Goal: Transaction & Acquisition: Purchase product/service

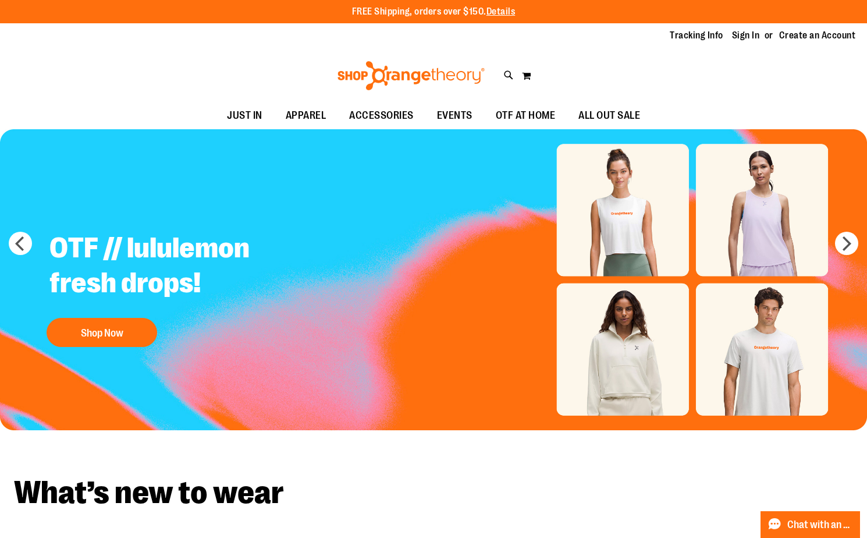
click at [732, 36] on ul "Tracking Info Sign In Return to Procurement Create an Account" at bounding box center [753, 35] width 203 height 13
click at [739, 35] on link "Sign In" at bounding box center [746, 35] width 28 height 13
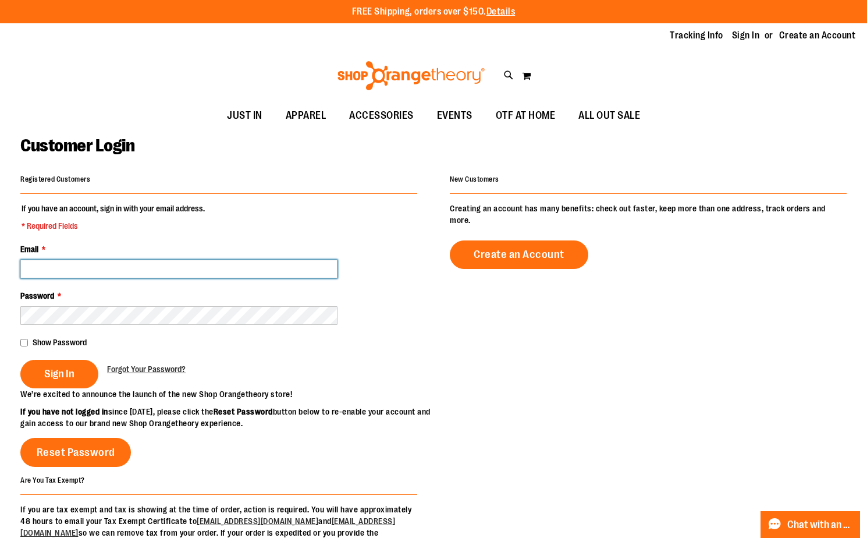
click at [217, 274] on input "Email *" at bounding box center [178, 269] width 317 height 19
type input "**********"
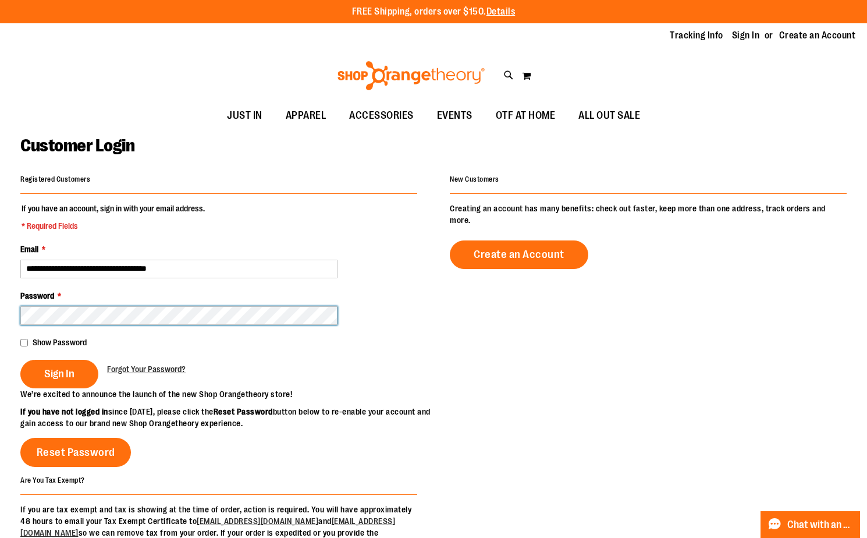
click at [20, 360] on button "Sign In" at bounding box center [59, 374] width 78 height 29
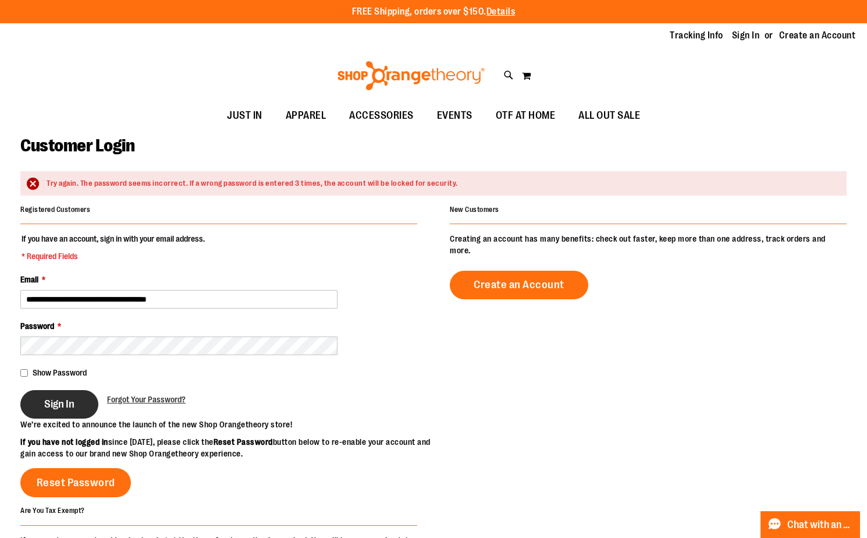
click at [49, 399] on span "Sign In" at bounding box center [59, 404] width 30 height 13
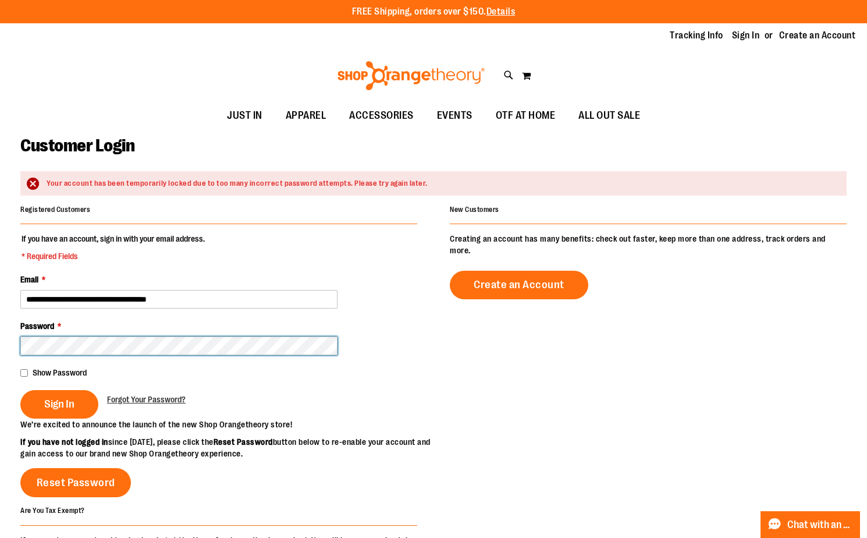
click at [20, 390] on button "Sign In" at bounding box center [59, 404] width 78 height 29
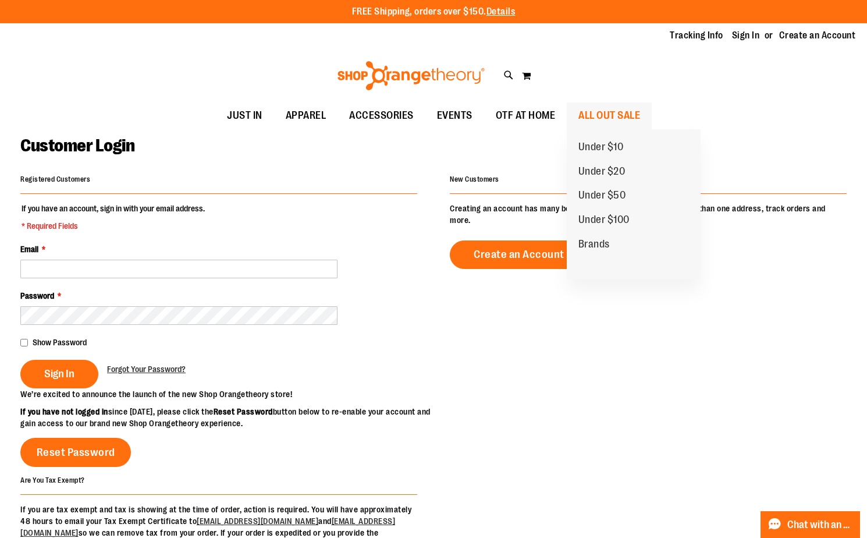
click at [605, 111] on span "ALL OUT SALE" at bounding box center [610, 115] width 62 height 26
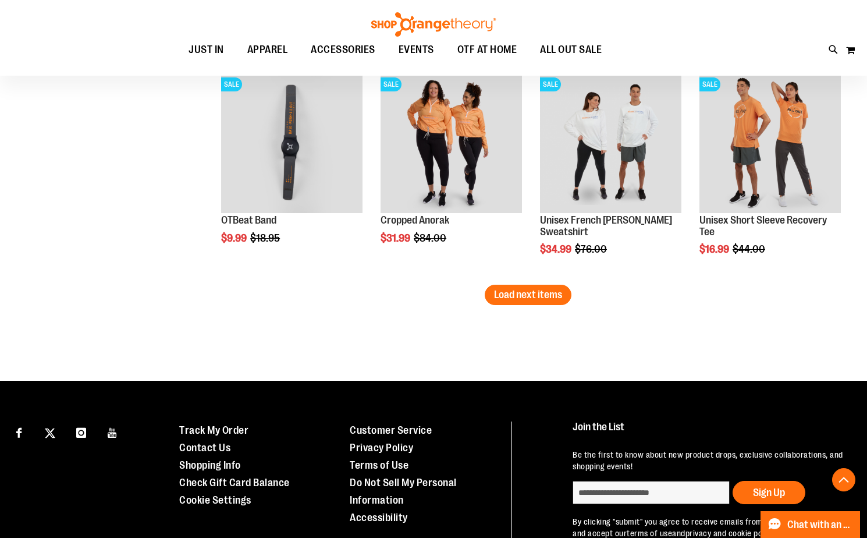
scroll to position [1920, 0]
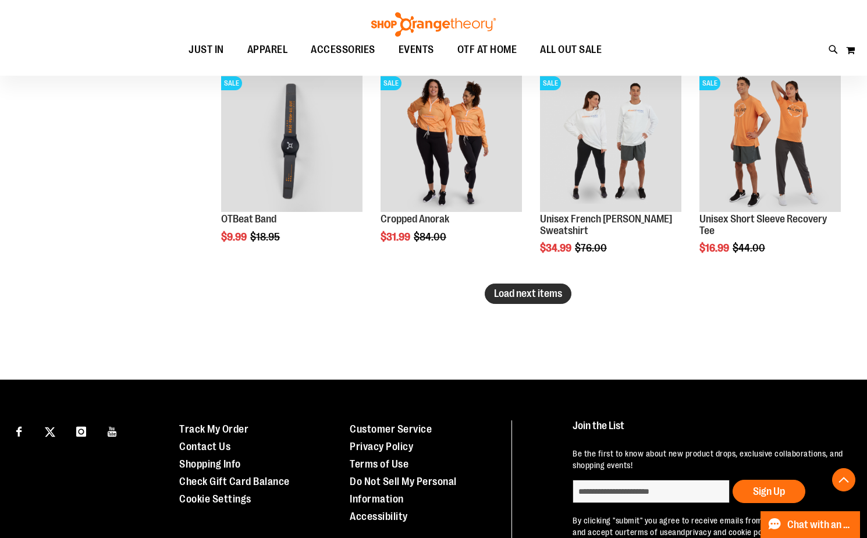
click at [547, 298] on span "Load next items" at bounding box center [528, 294] width 68 height 12
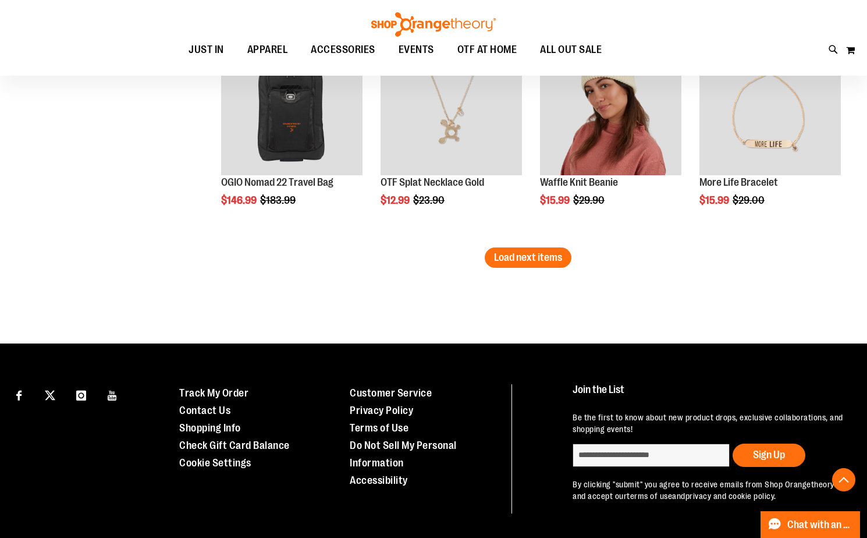
scroll to position [2619, 0]
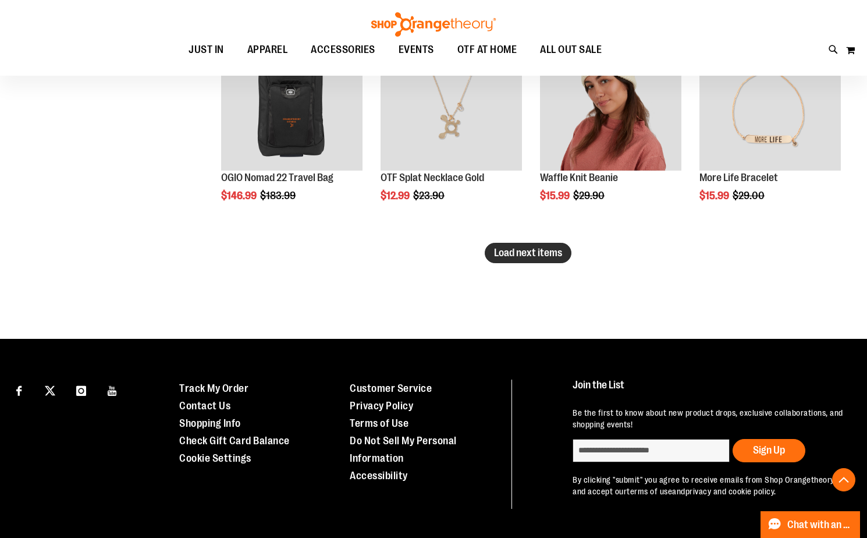
click at [527, 257] on span "Load next items" at bounding box center [528, 253] width 68 height 12
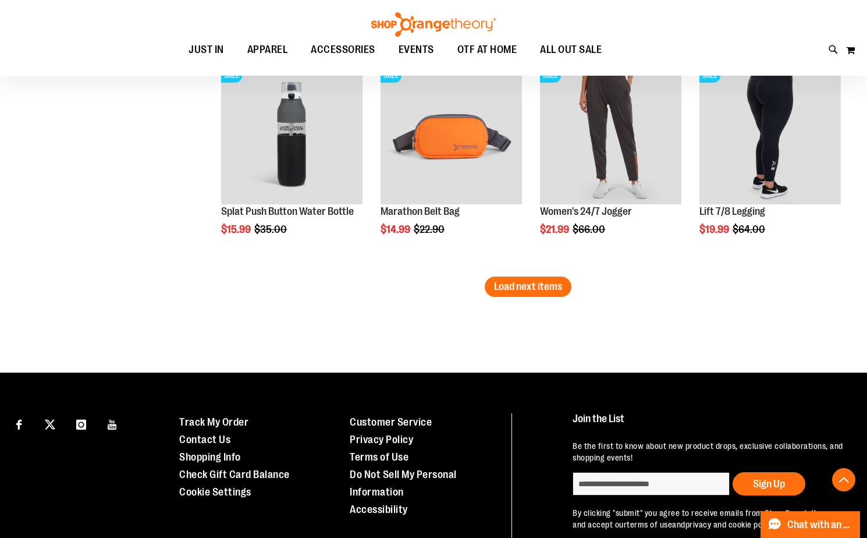
scroll to position [3259, 0]
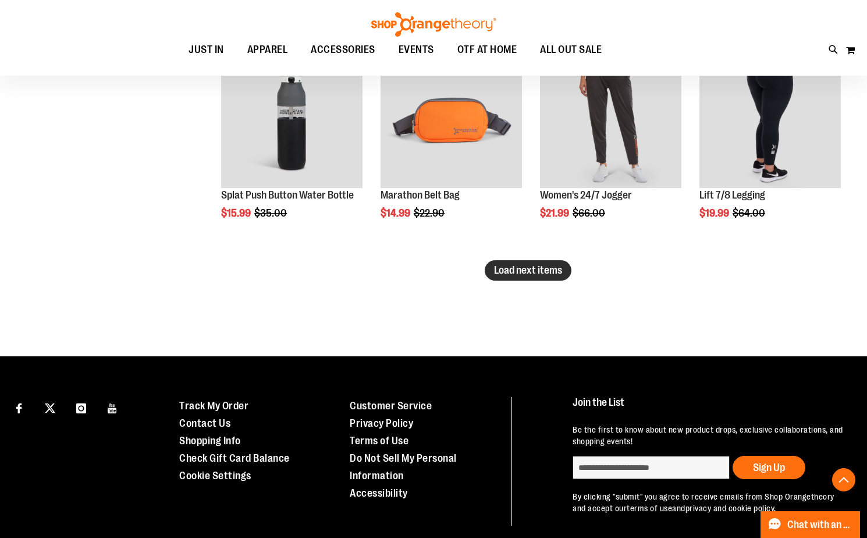
click at [547, 273] on span "Load next items" at bounding box center [528, 270] width 68 height 12
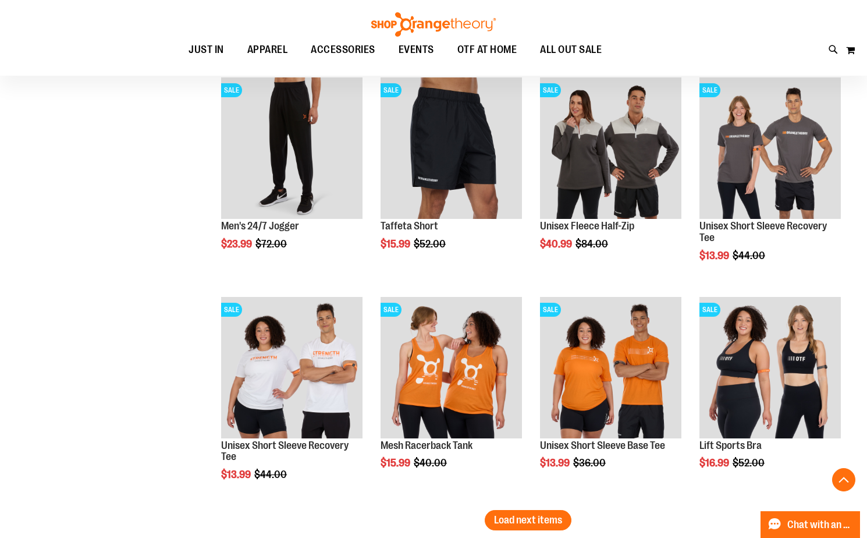
scroll to position [3724, 0]
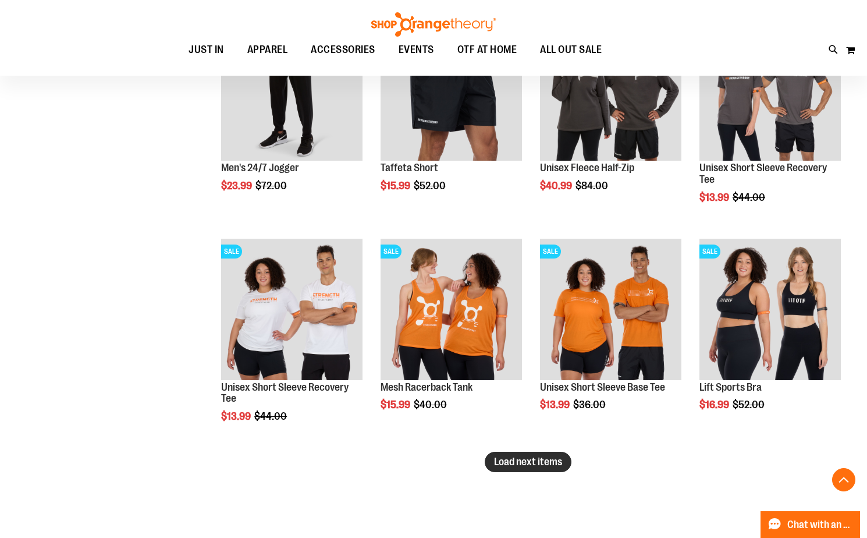
click at [549, 463] on span "Load next items" at bounding box center [528, 462] width 68 height 12
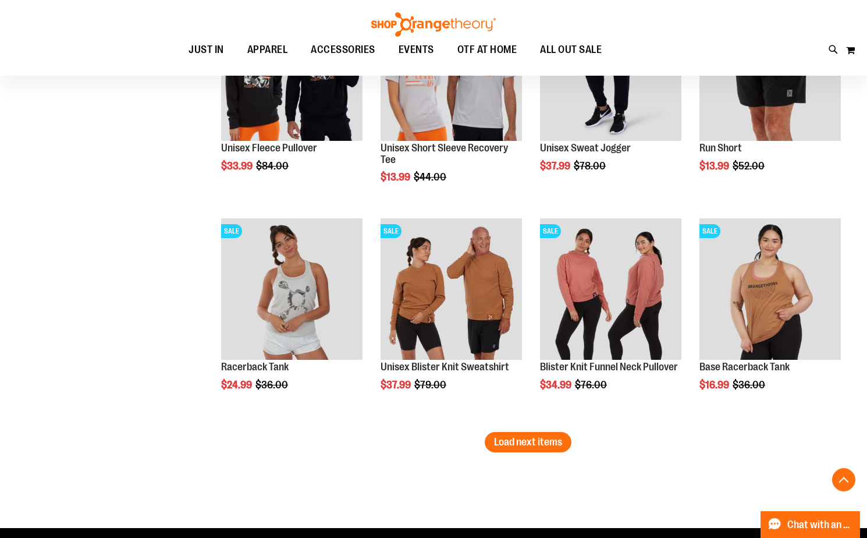
scroll to position [4423, 0]
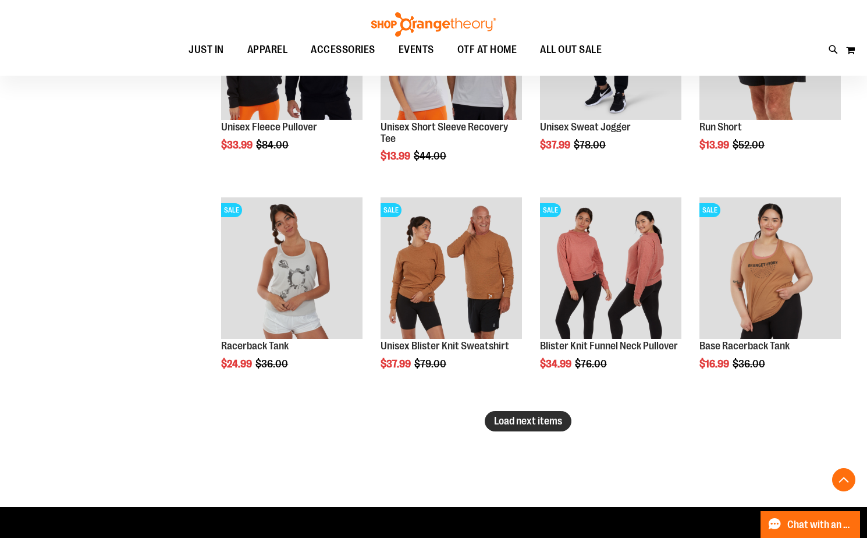
click at [540, 418] on span "Load next items" at bounding box center [528, 421] width 68 height 12
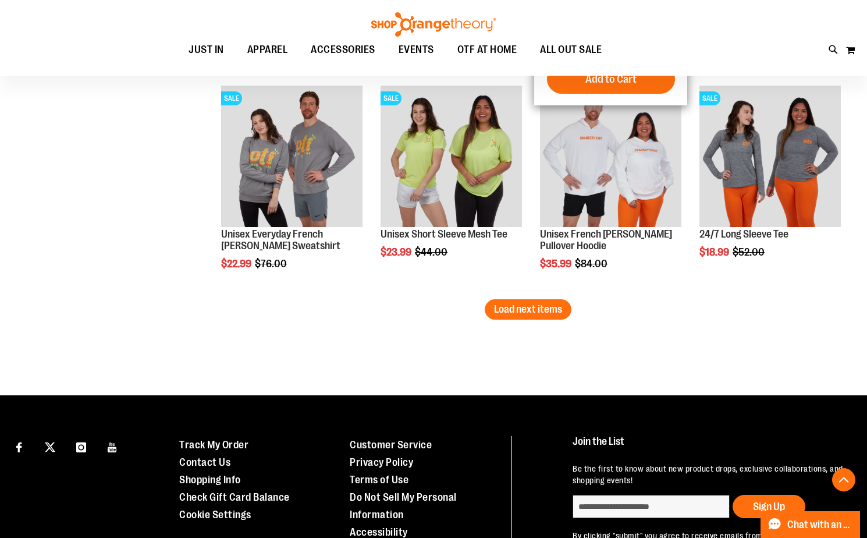
scroll to position [5238, 0]
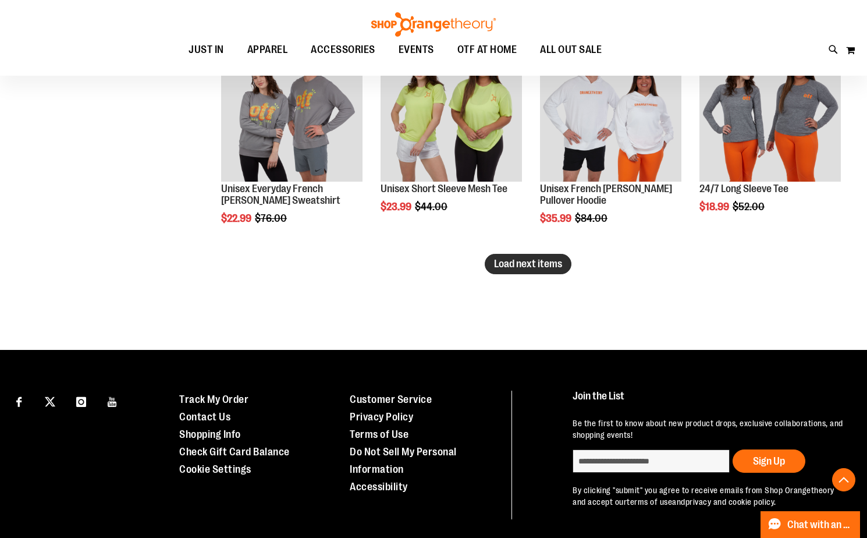
click at [512, 265] on span "Load next items" at bounding box center [528, 264] width 68 height 12
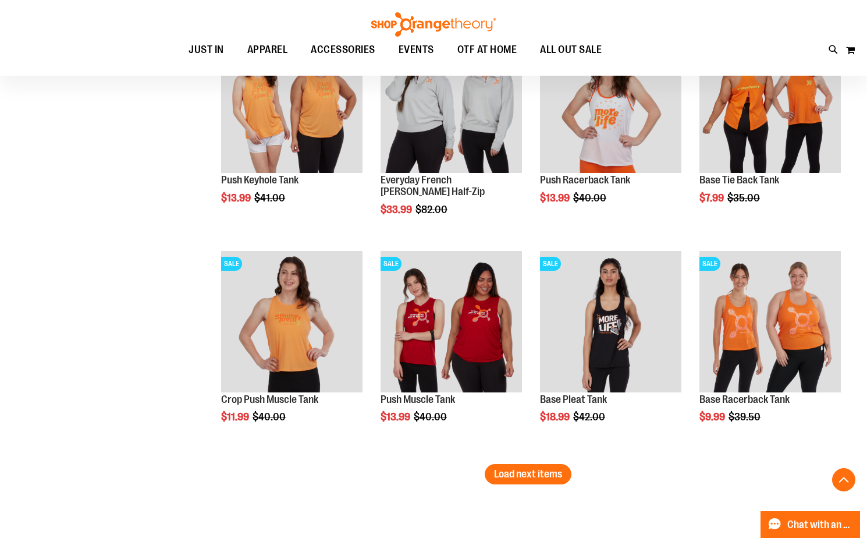
scroll to position [5703, 0]
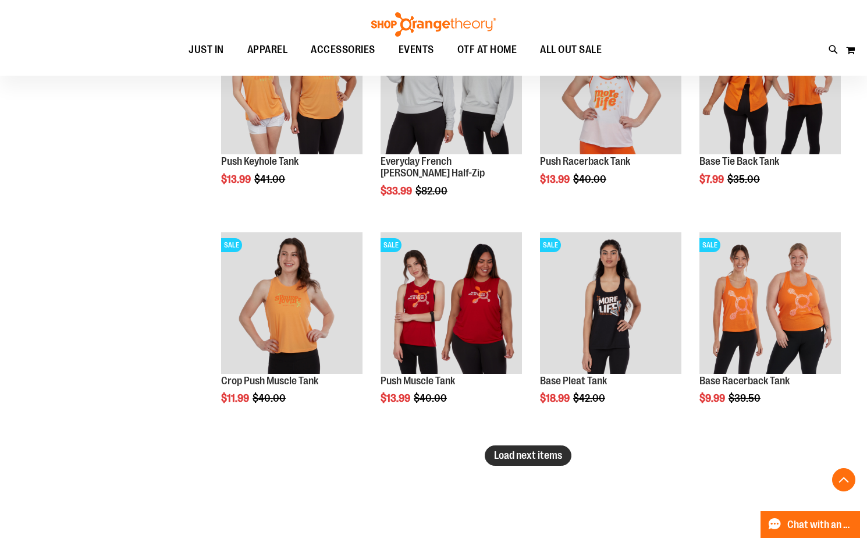
click at [538, 453] on span "Load next items" at bounding box center [528, 455] width 68 height 12
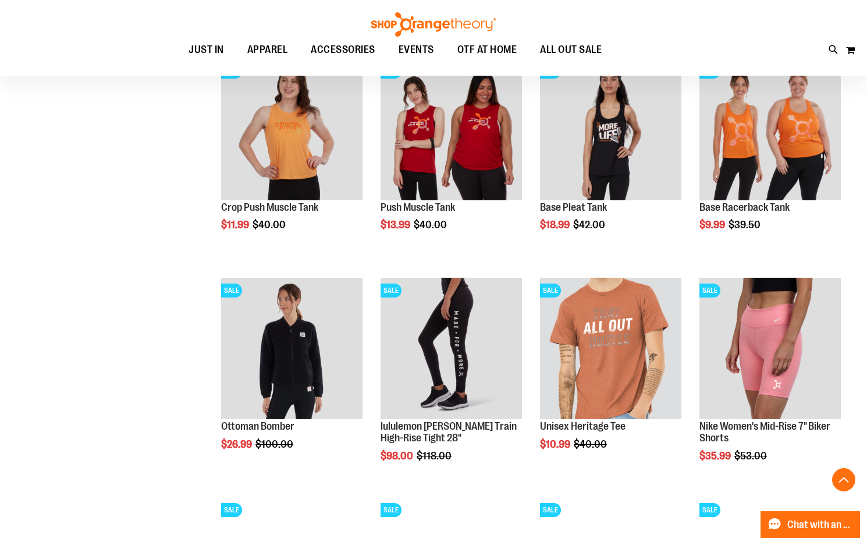
scroll to position [5878, 0]
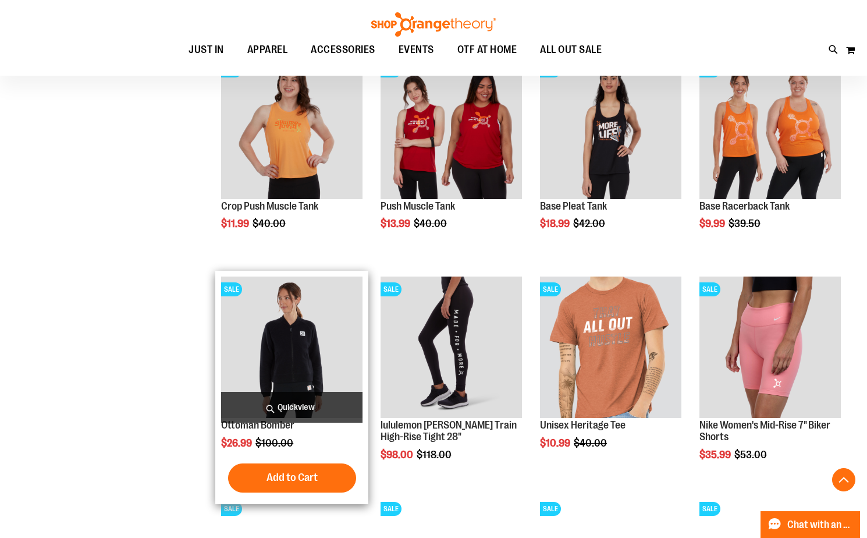
click at [292, 380] on img "product" at bounding box center [291, 346] width 141 height 141
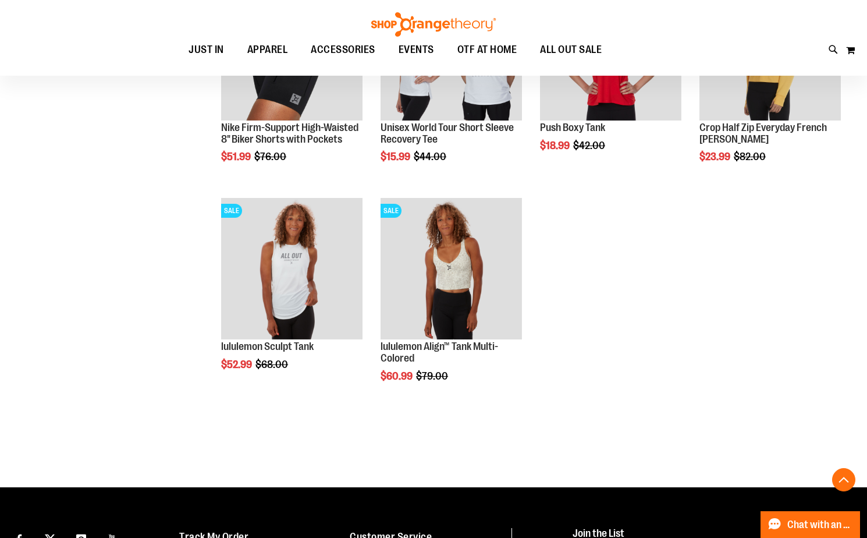
scroll to position [6460, 0]
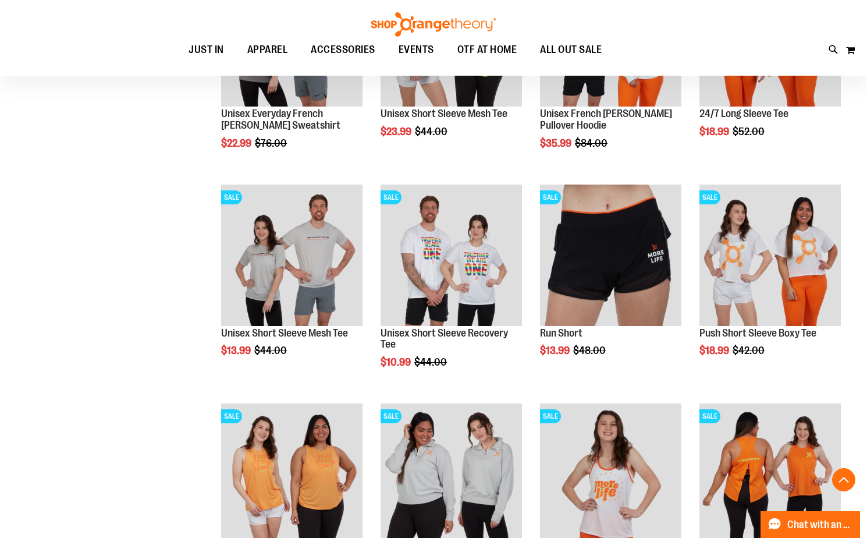
scroll to position [5296, 0]
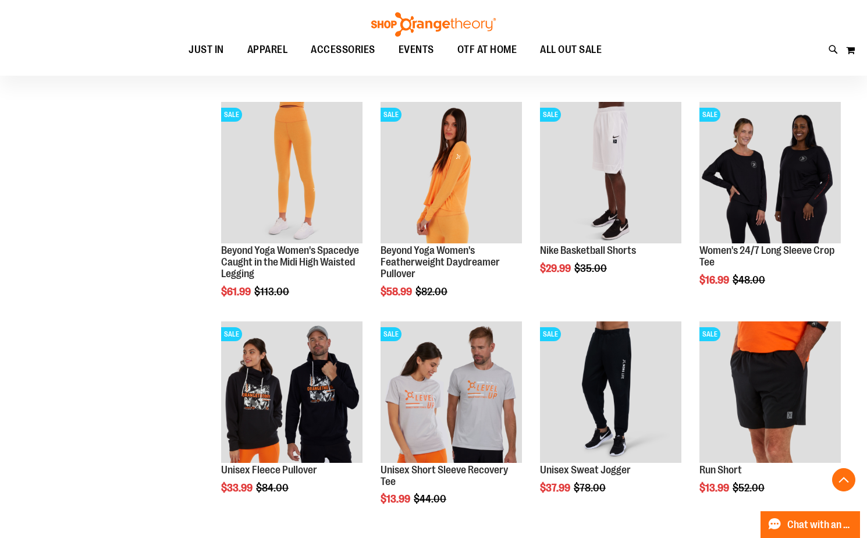
scroll to position [4074, 0]
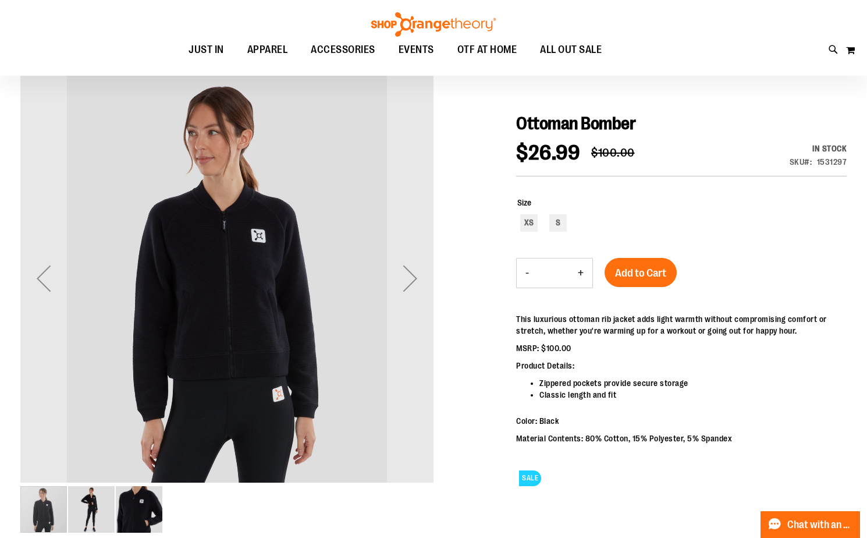
scroll to position [116, 0]
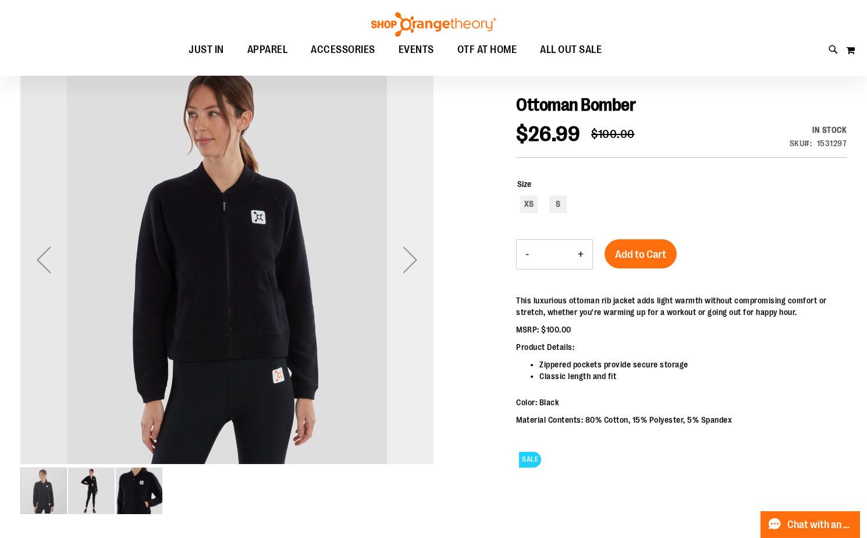
click at [402, 257] on div "Next" at bounding box center [410, 259] width 47 height 47
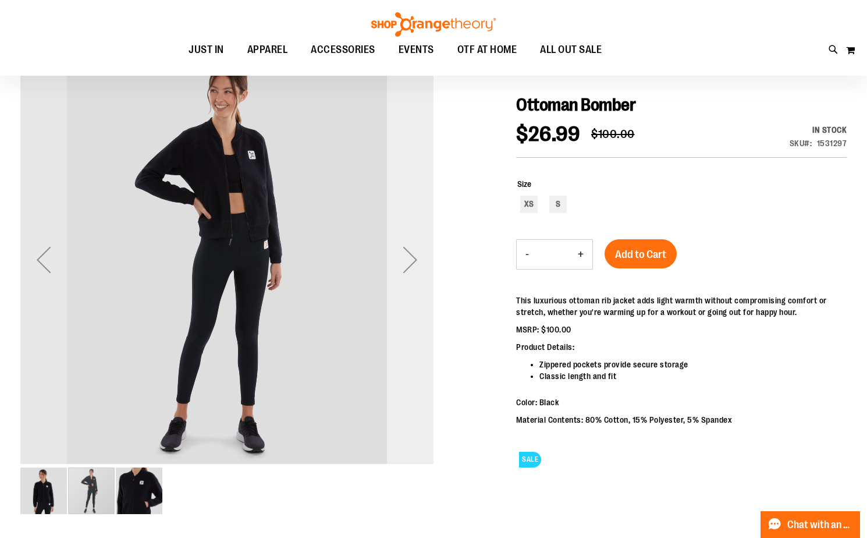
click at [402, 257] on div "Next" at bounding box center [410, 259] width 47 height 47
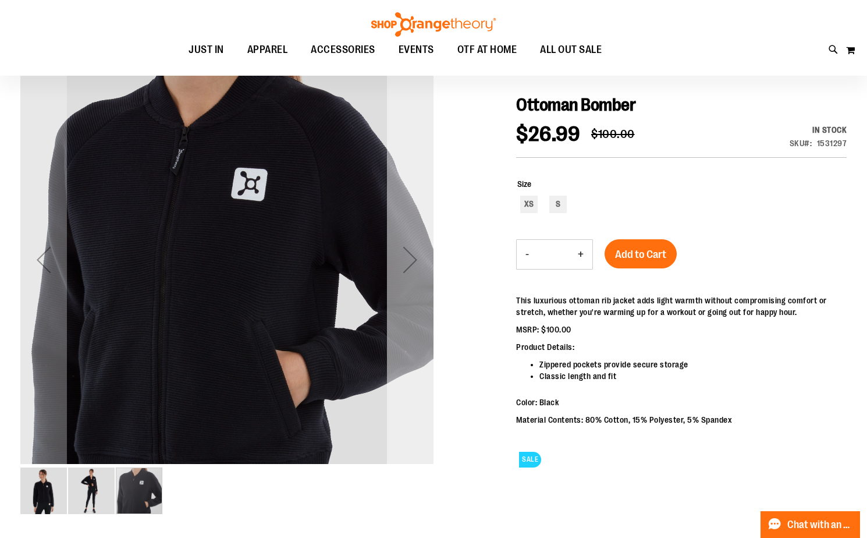
click at [416, 260] on div "Next" at bounding box center [410, 259] width 47 height 47
